Goal: Find specific page/section: Find specific page/section

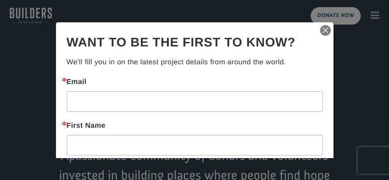
click at [319, 31] on img "button" at bounding box center [325, 30] width 13 height 13
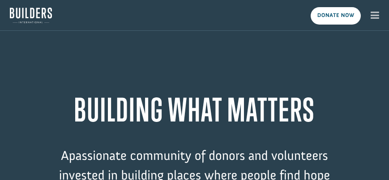
click at [375, 14] on icon "button" at bounding box center [375, 15] width 9 height 10
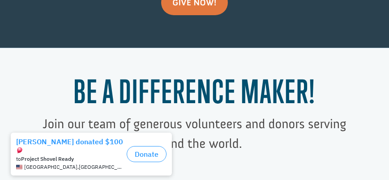
scroll to position [256, 0]
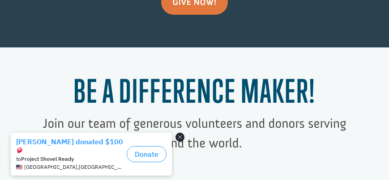
click at [181, 134] on button "Close dialog" at bounding box center [179, 136] width 9 height 9
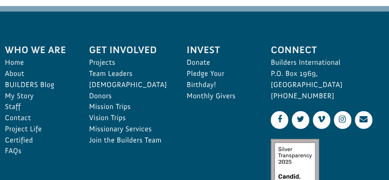
scroll to position [2506, 0]
click at [108, 82] on link "[DEMOGRAPHIC_DATA]" at bounding box center [128, 85] width 78 height 11
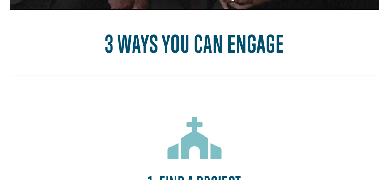
scroll to position [690, 0]
